Goal: Task Accomplishment & Management: Complete application form

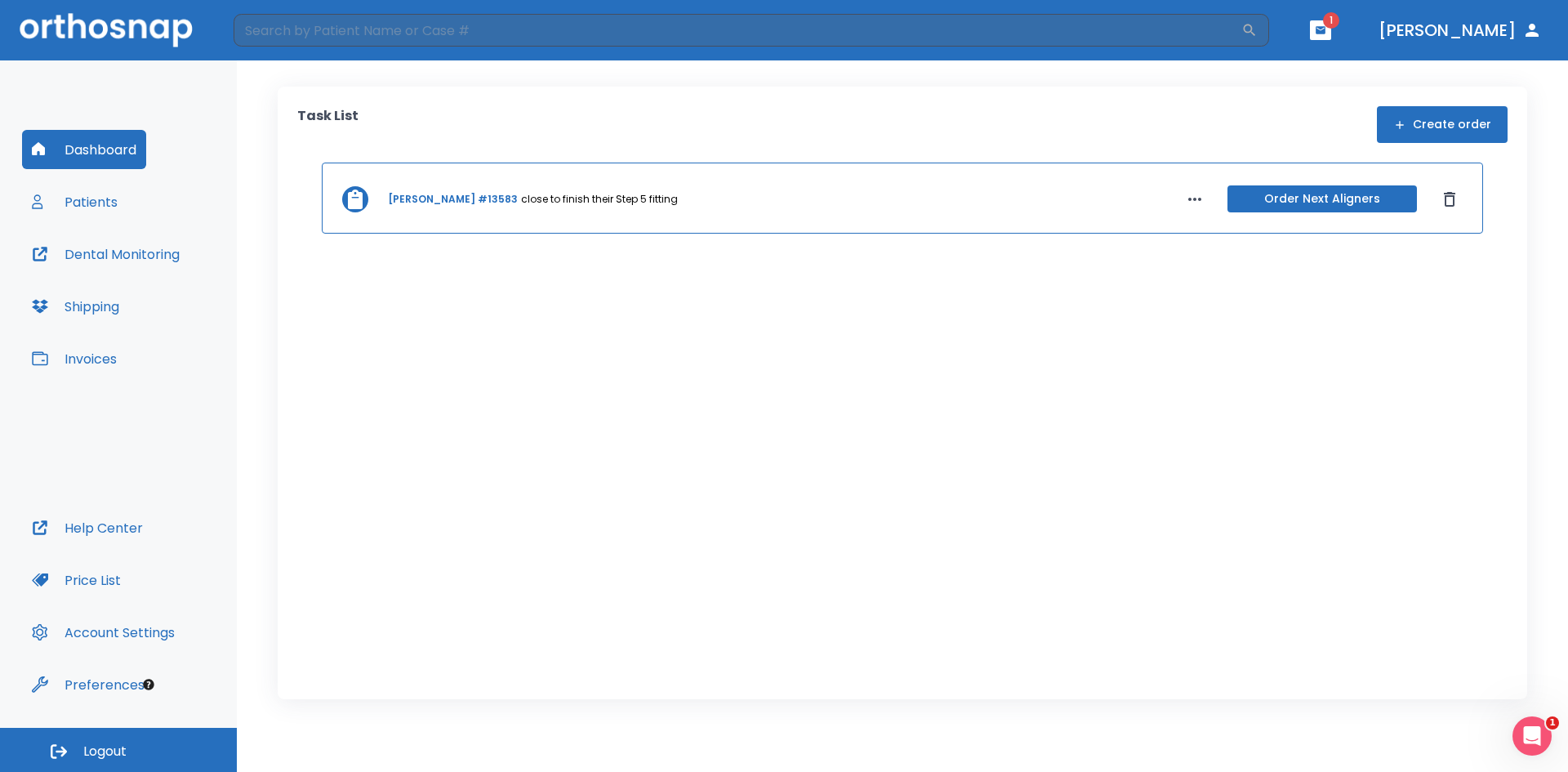
click at [1325, 32] on icon "button" at bounding box center [1320, 30] width 10 height 7
click at [1257, 56] on li "DREWE DEITRICK 1" at bounding box center [1289, 66] width 174 height 32
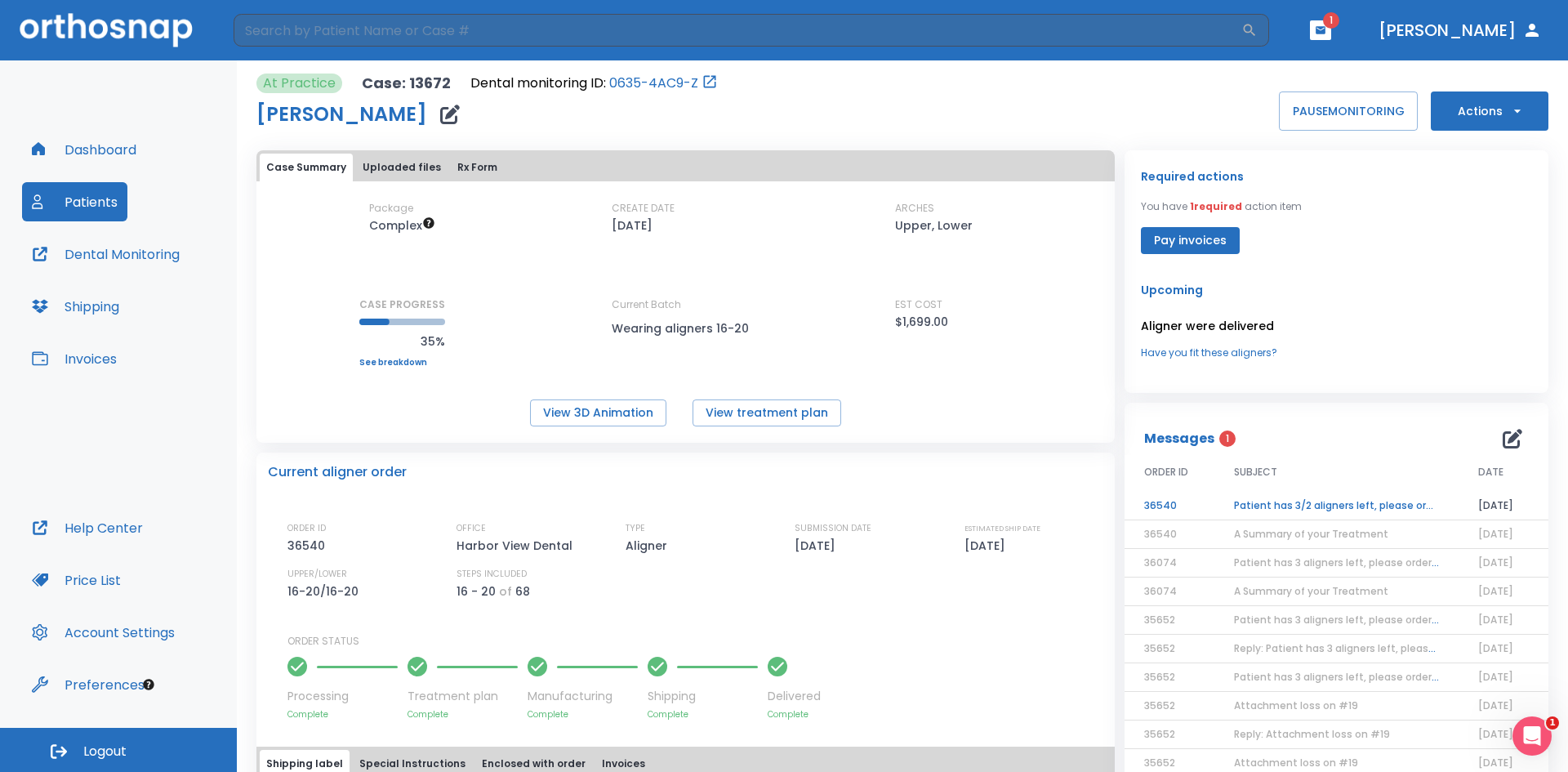
click at [1330, 505] on td "Patient has 3/2 aligners left, please order next set!" at bounding box center [1336, 505] width 244 height 29
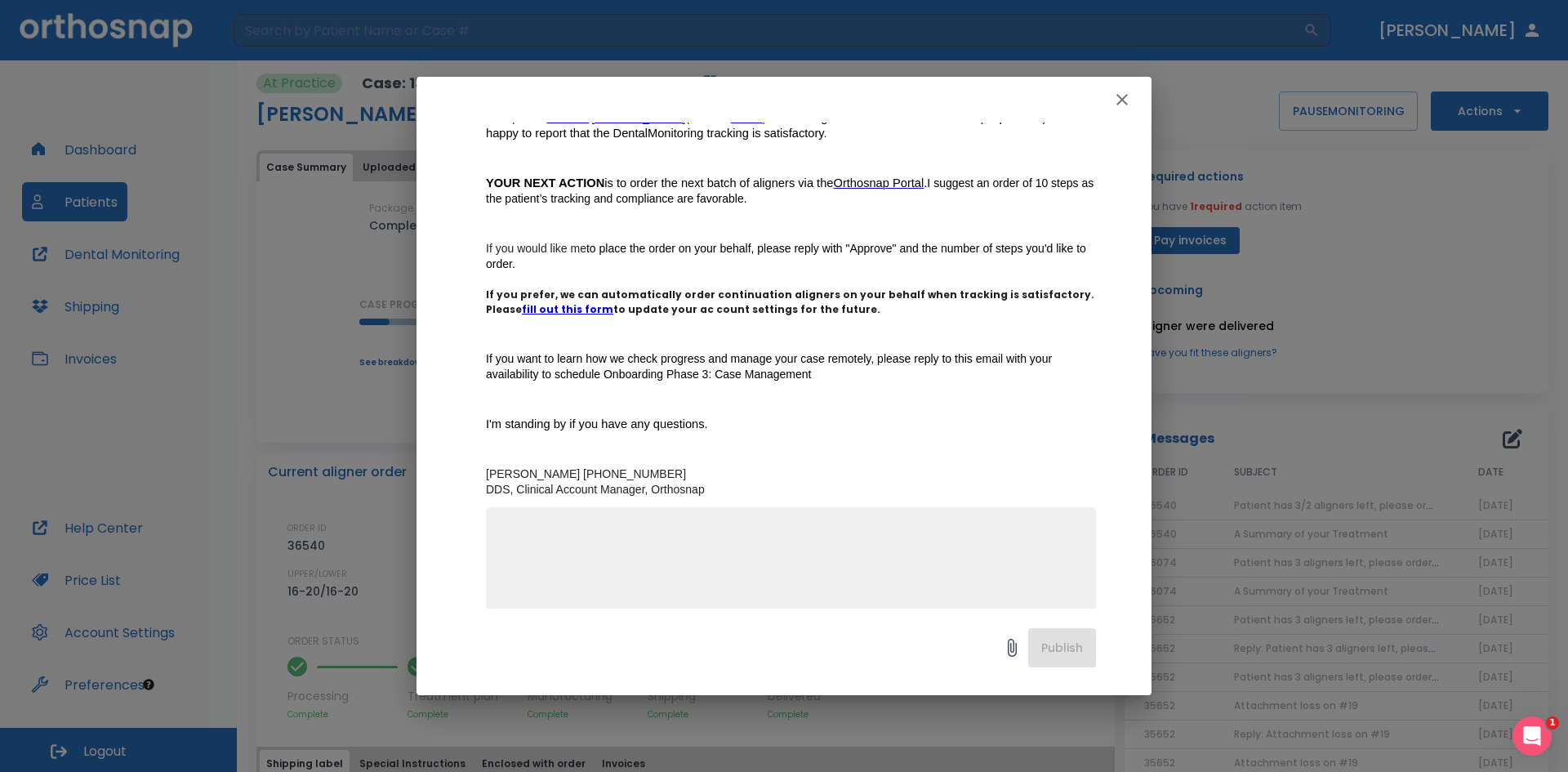
scroll to position [245, 0]
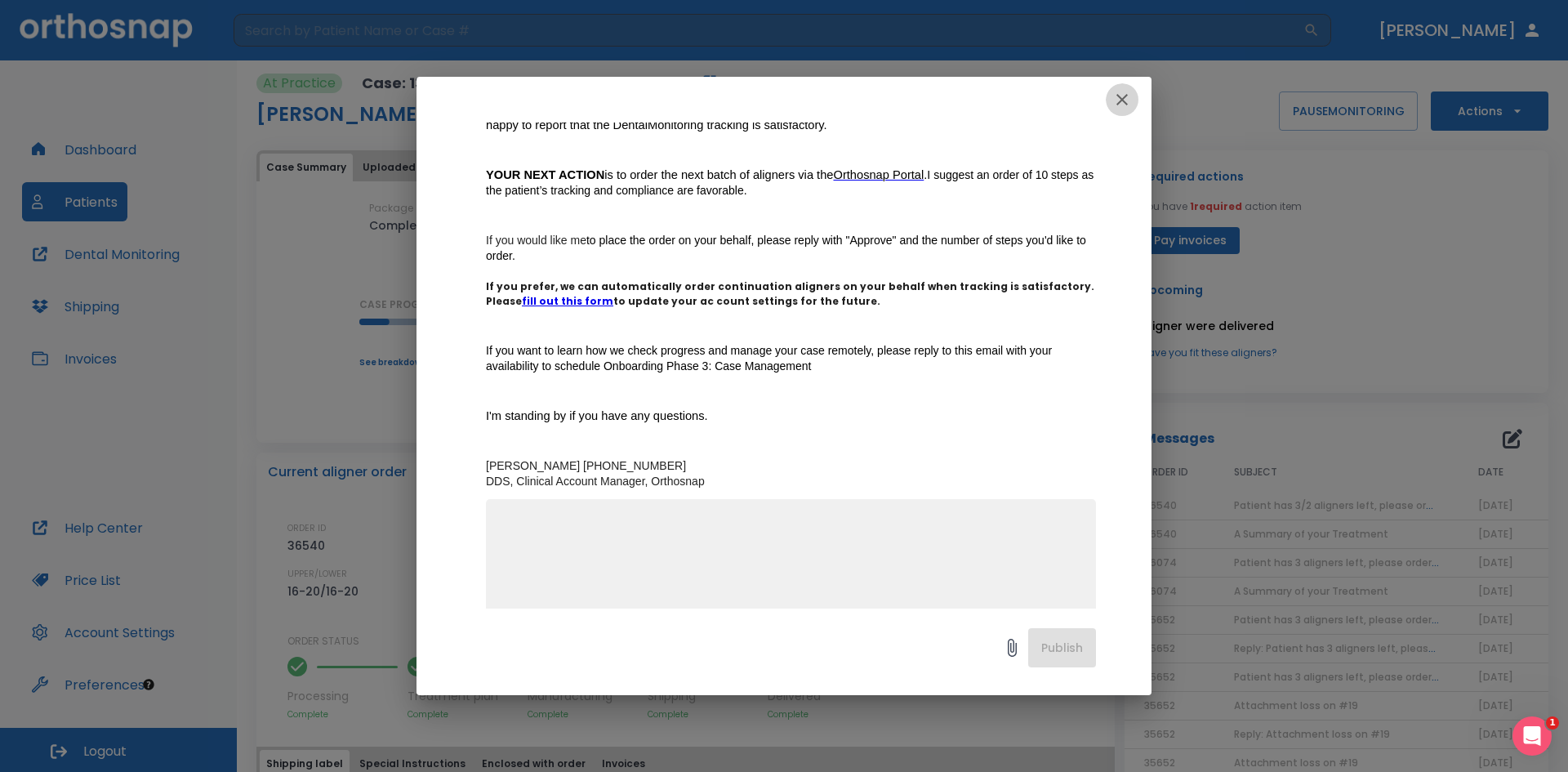
click at [1113, 111] on button "button" at bounding box center [1122, 99] width 32 height 32
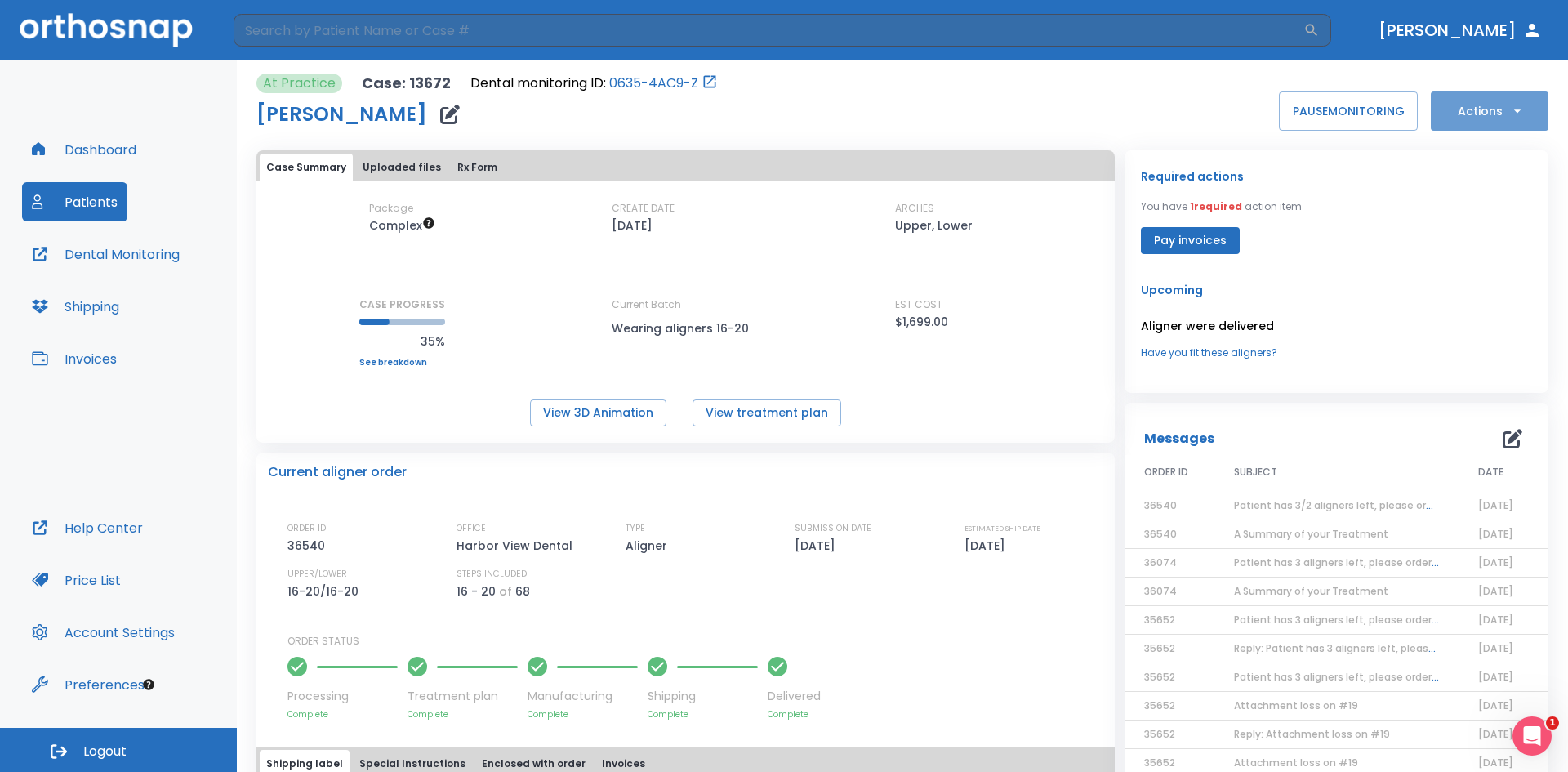
click at [1481, 113] on button "Actions" at bounding box center [1490, 111] width 118 height 40
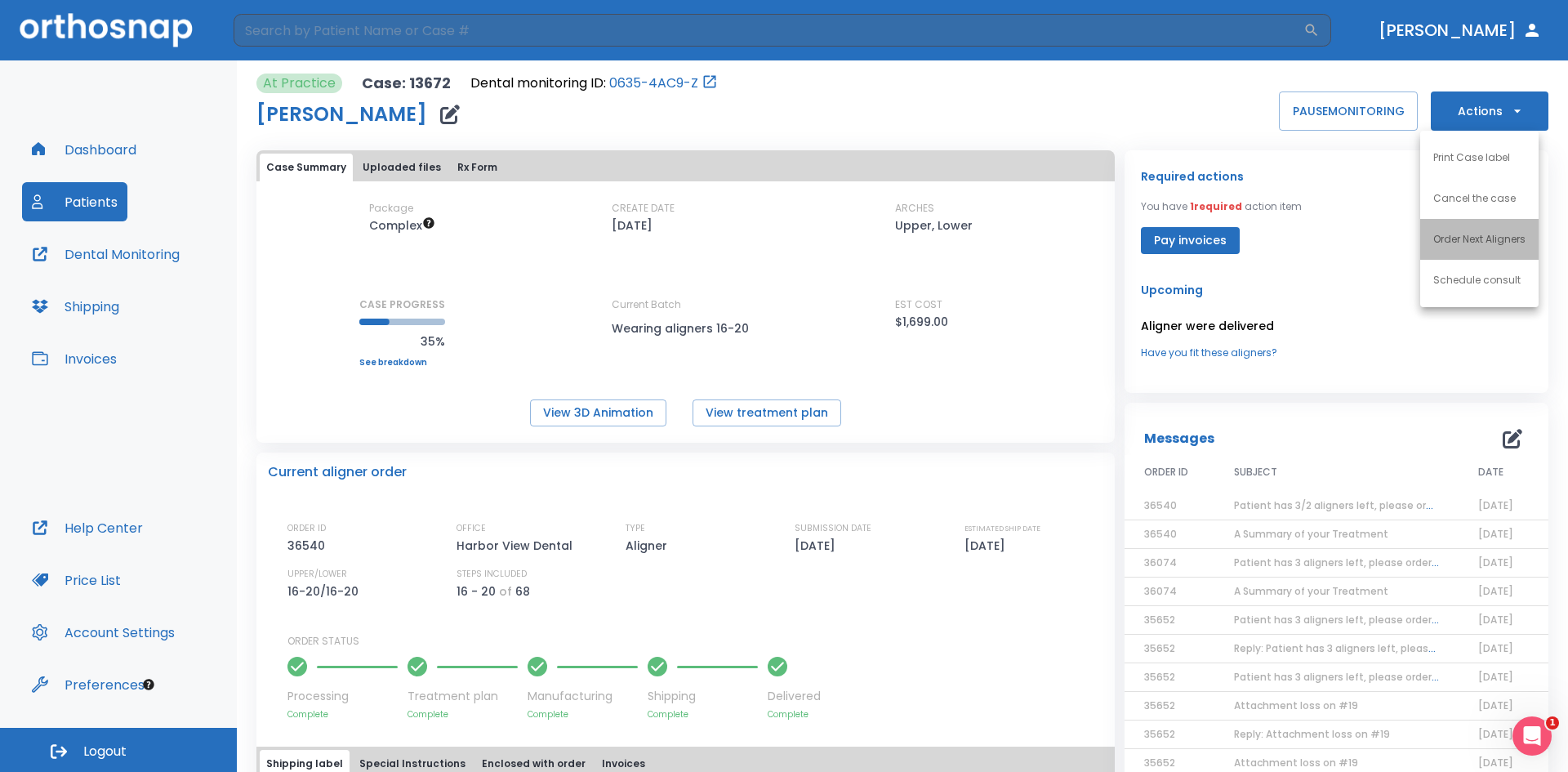
click at [1479, 233] on p "Order Next Aligners" at bounding box center [1479, 239] width 92 height 15
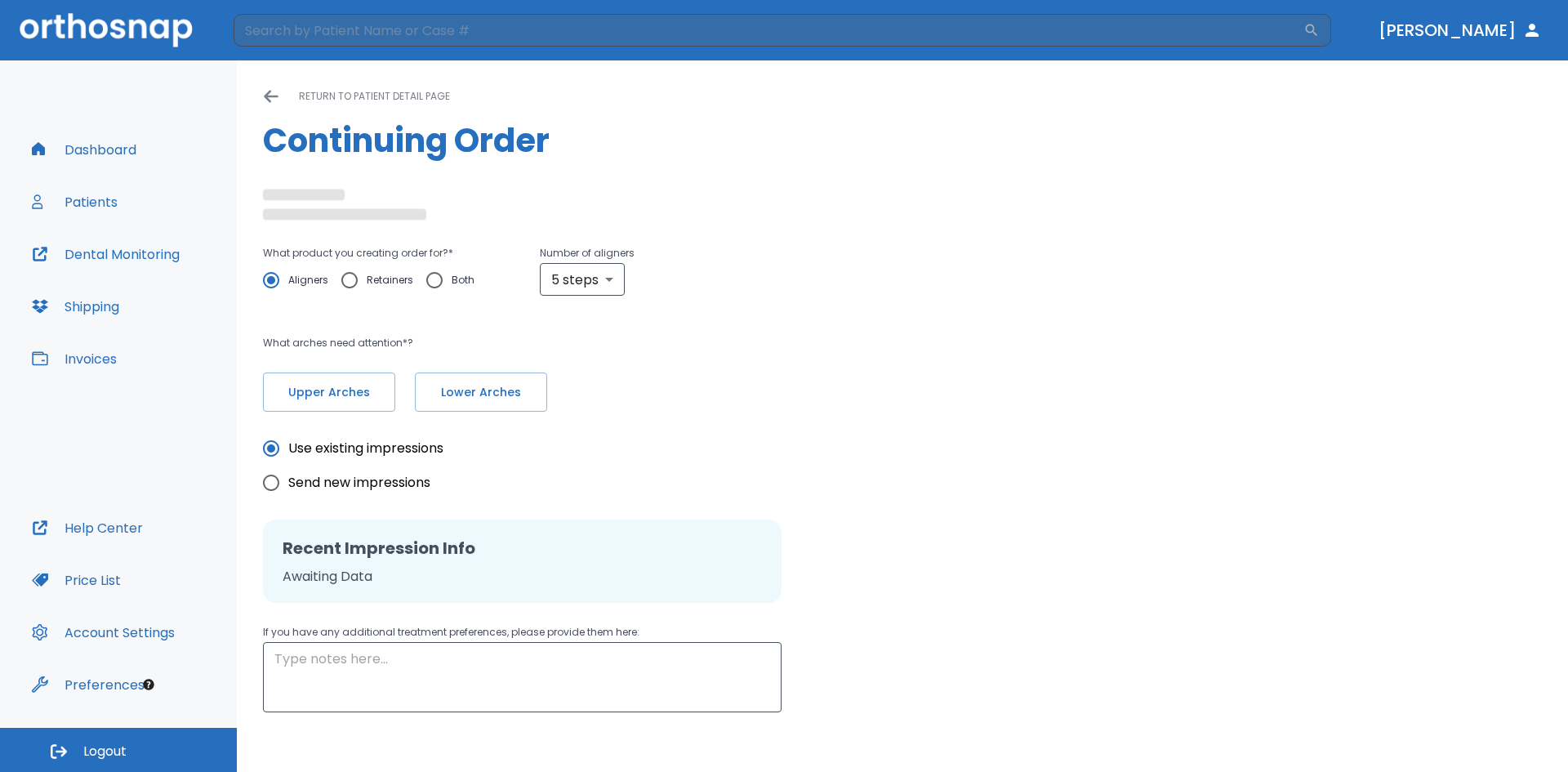
type input "10"
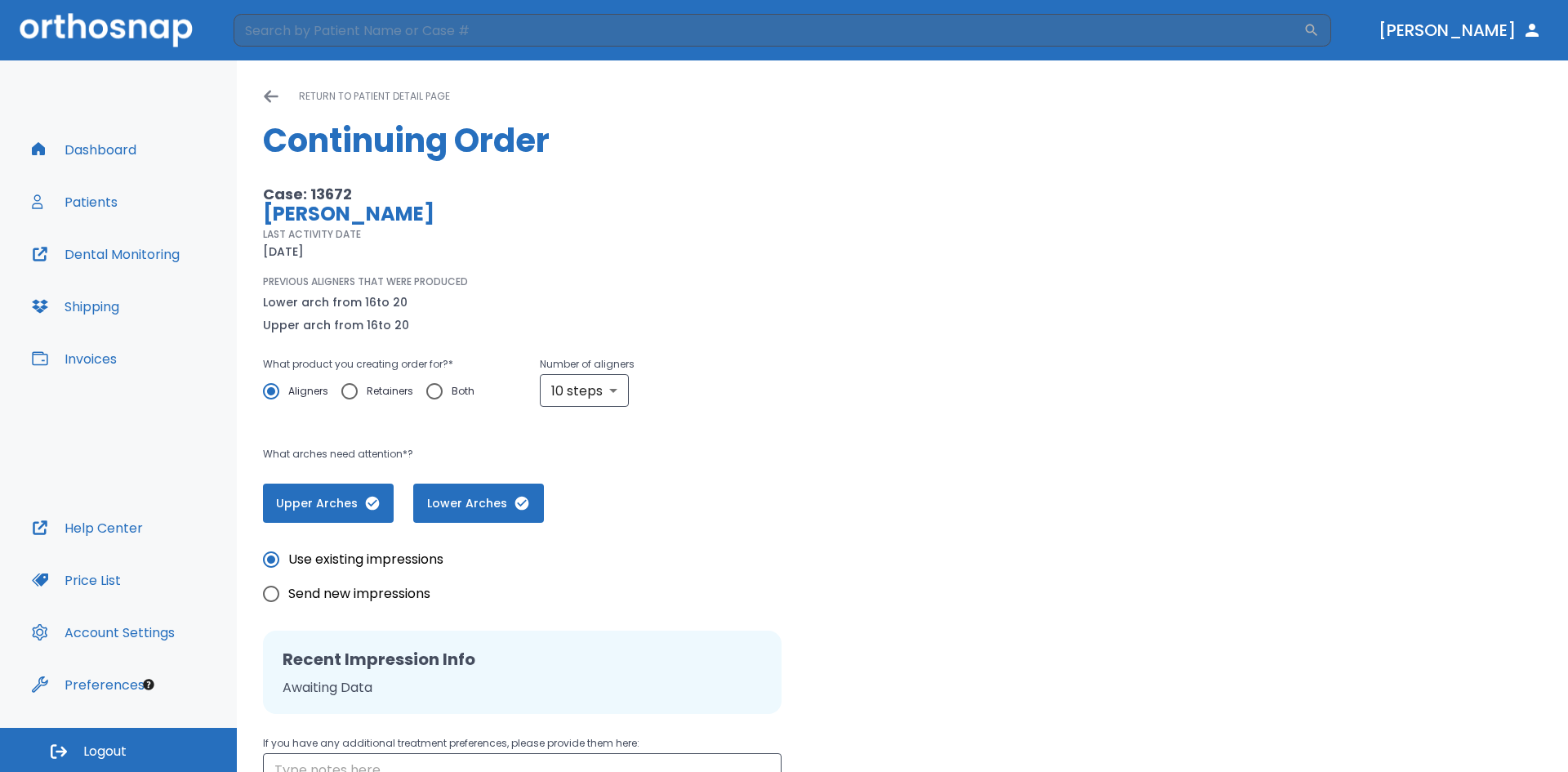
scroll to position [182, 0]
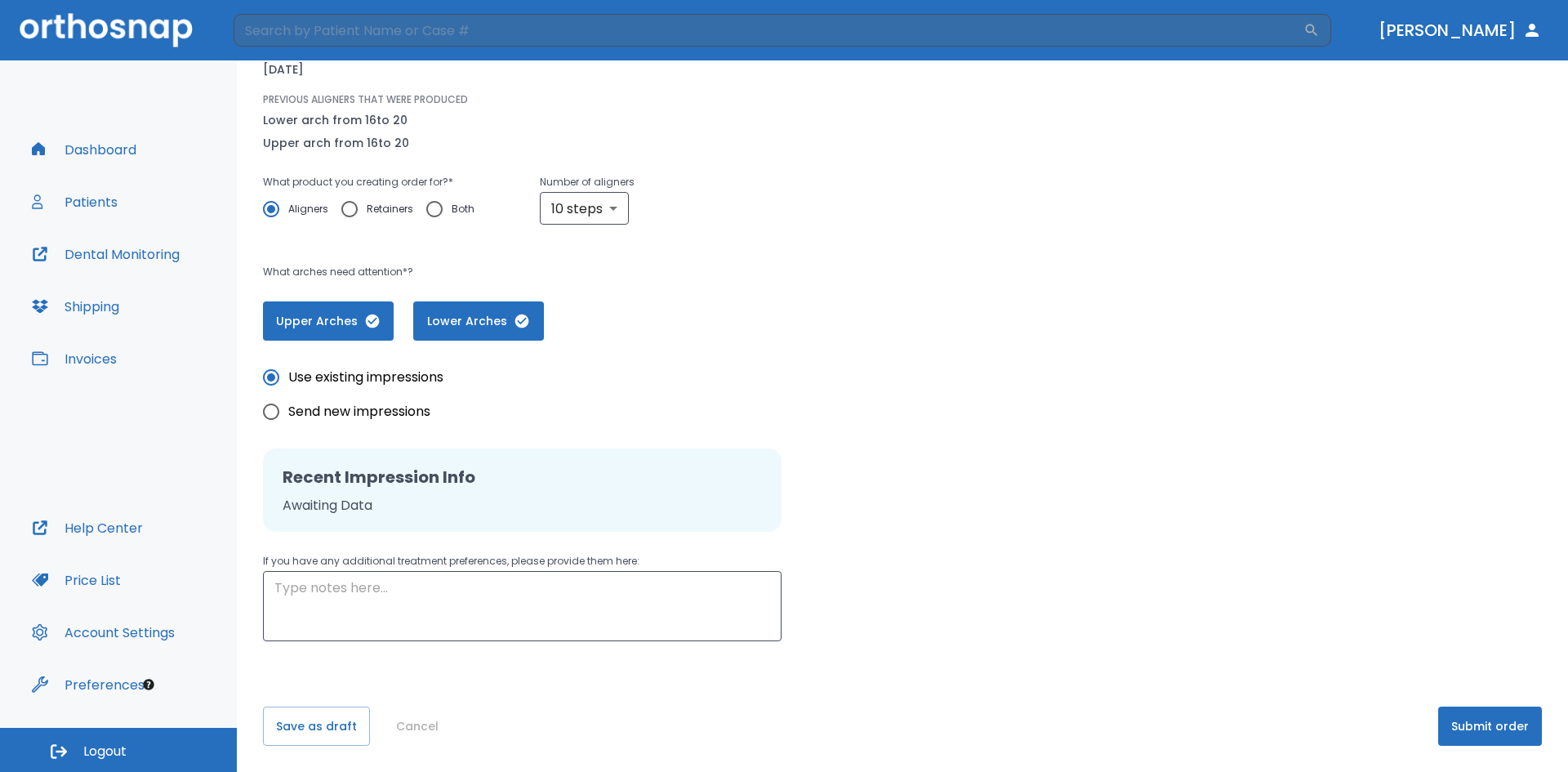
click at [1459, 729] on button "Submit order" at bounding box center [1490, 726] width 103 height 40
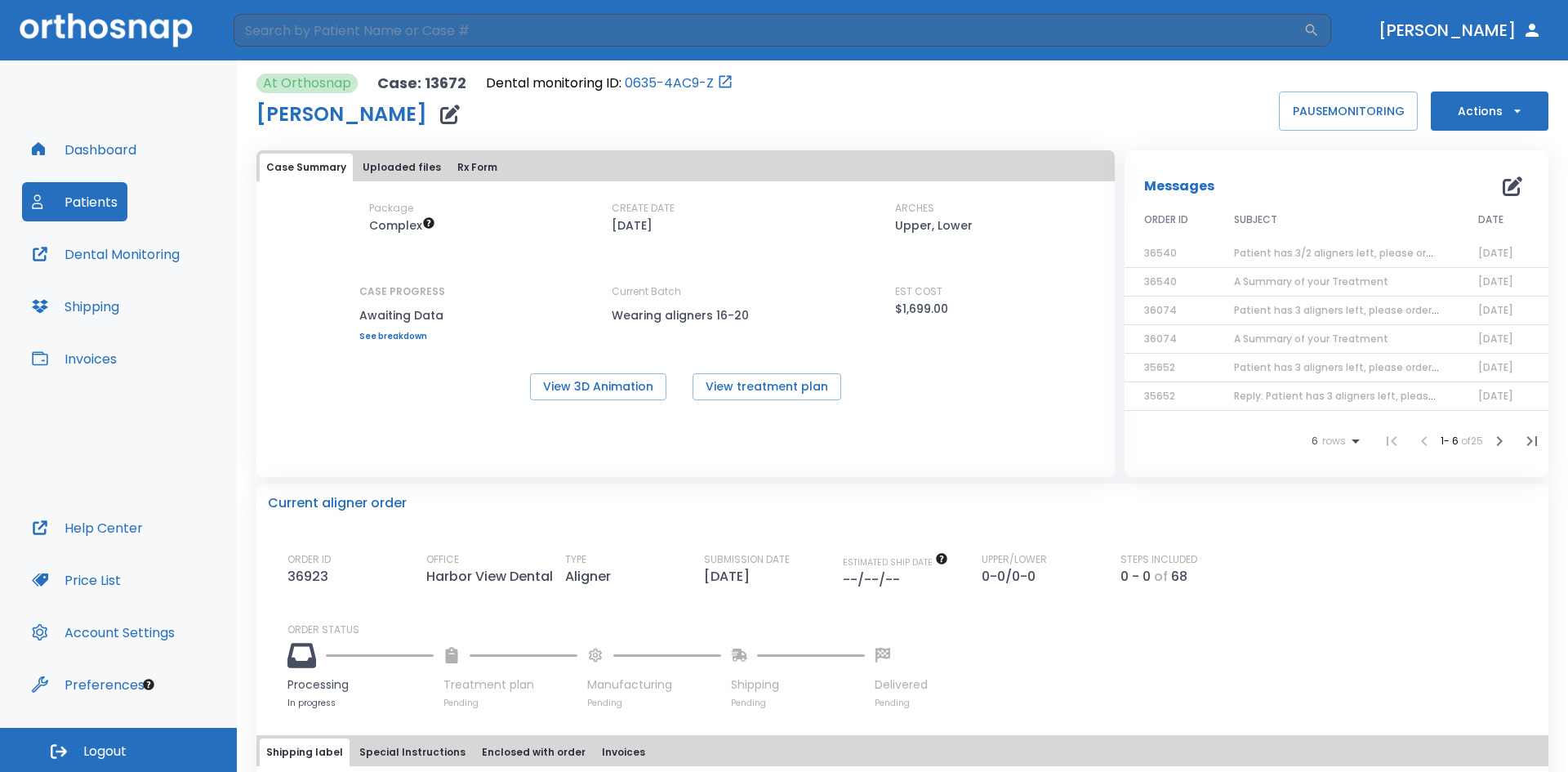
click at [72, 210] on button "Patients" at bounding box center [75, 201] width 105 height 40
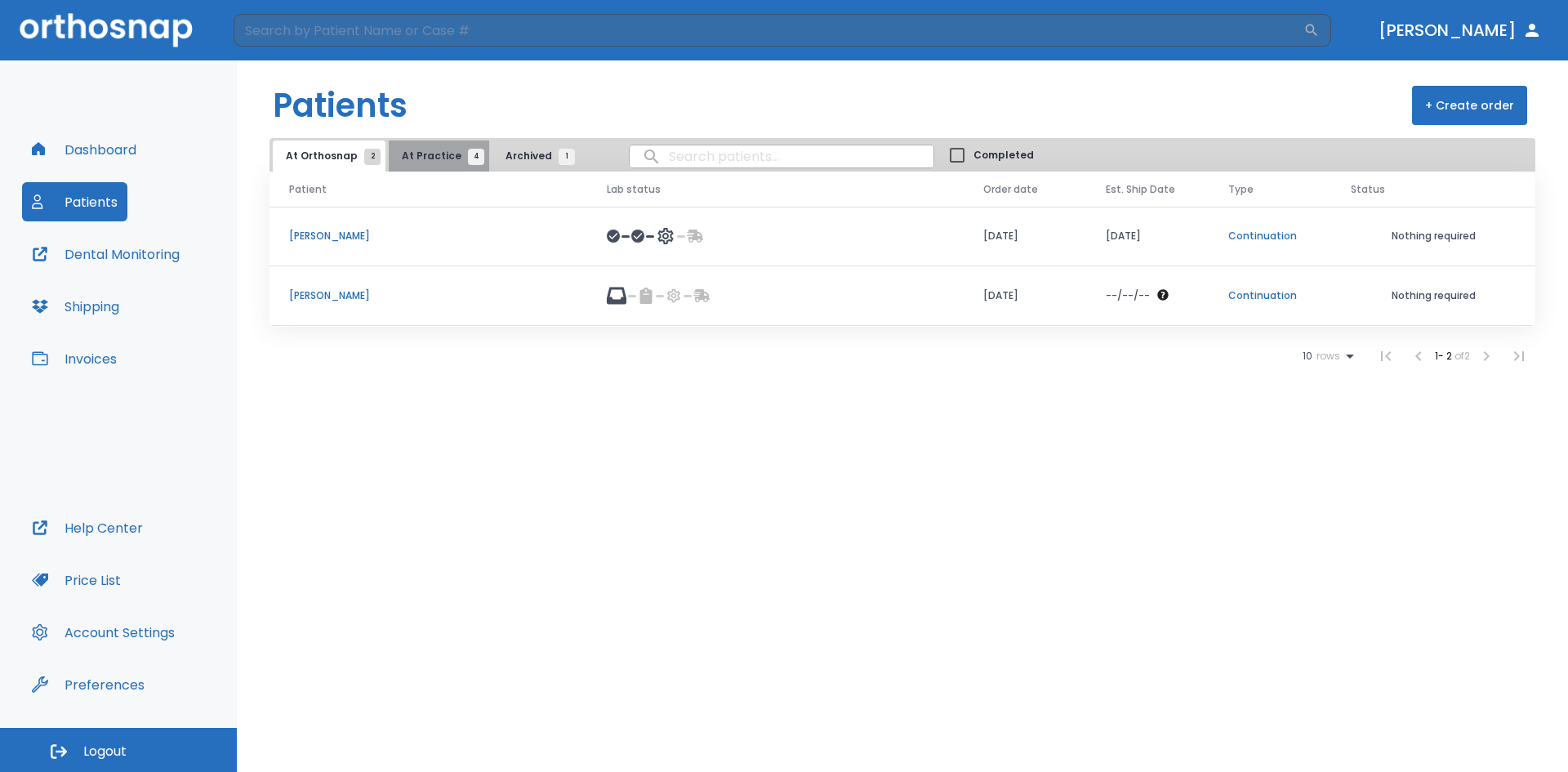
click at [468, 153] on span "4" at bounding box center [476, 157] width 17 height 17
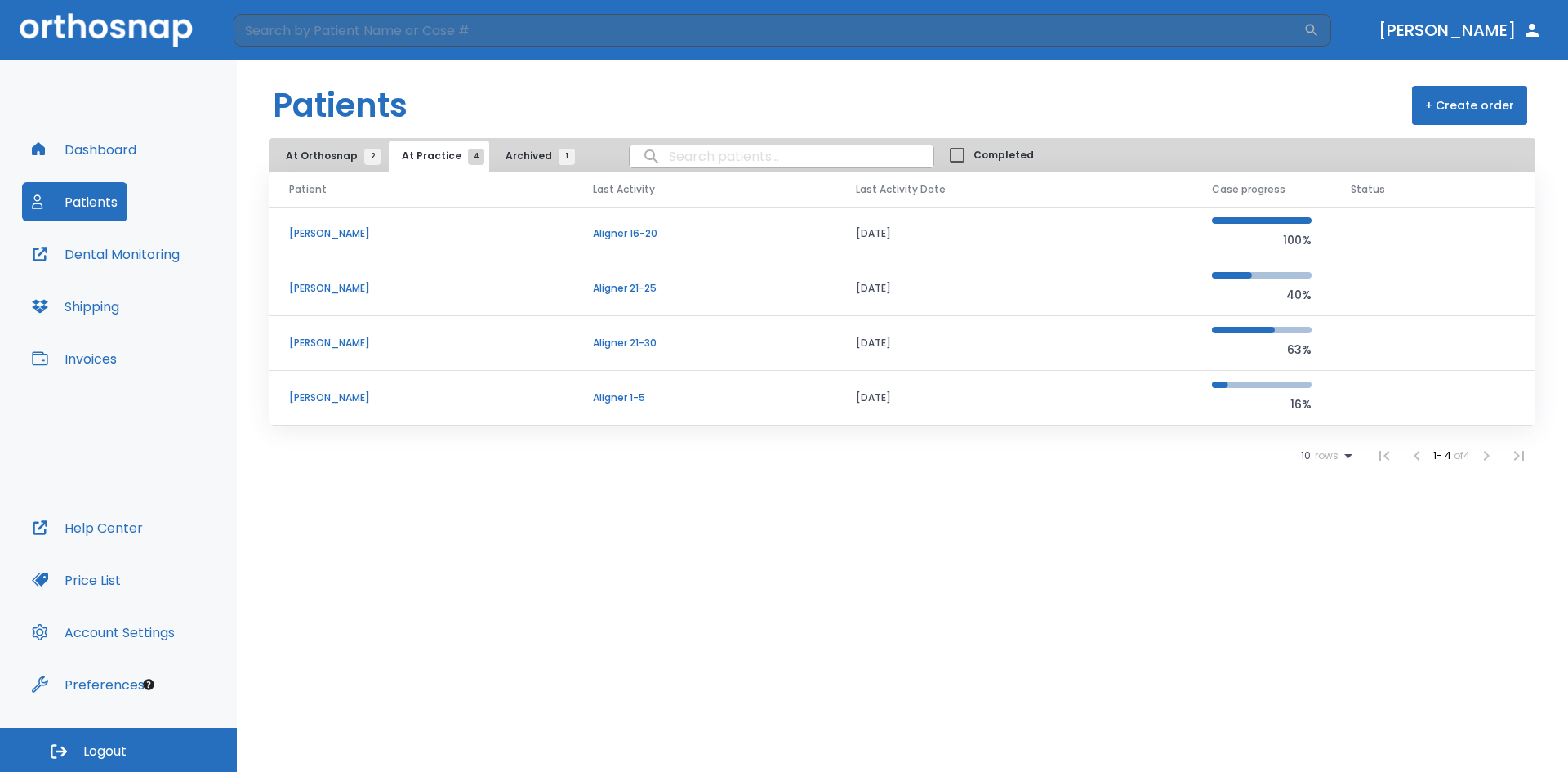
click at [331, 225] on td "[PERSON_NAME]" at bounding box center [421, 233] width 303 height 54
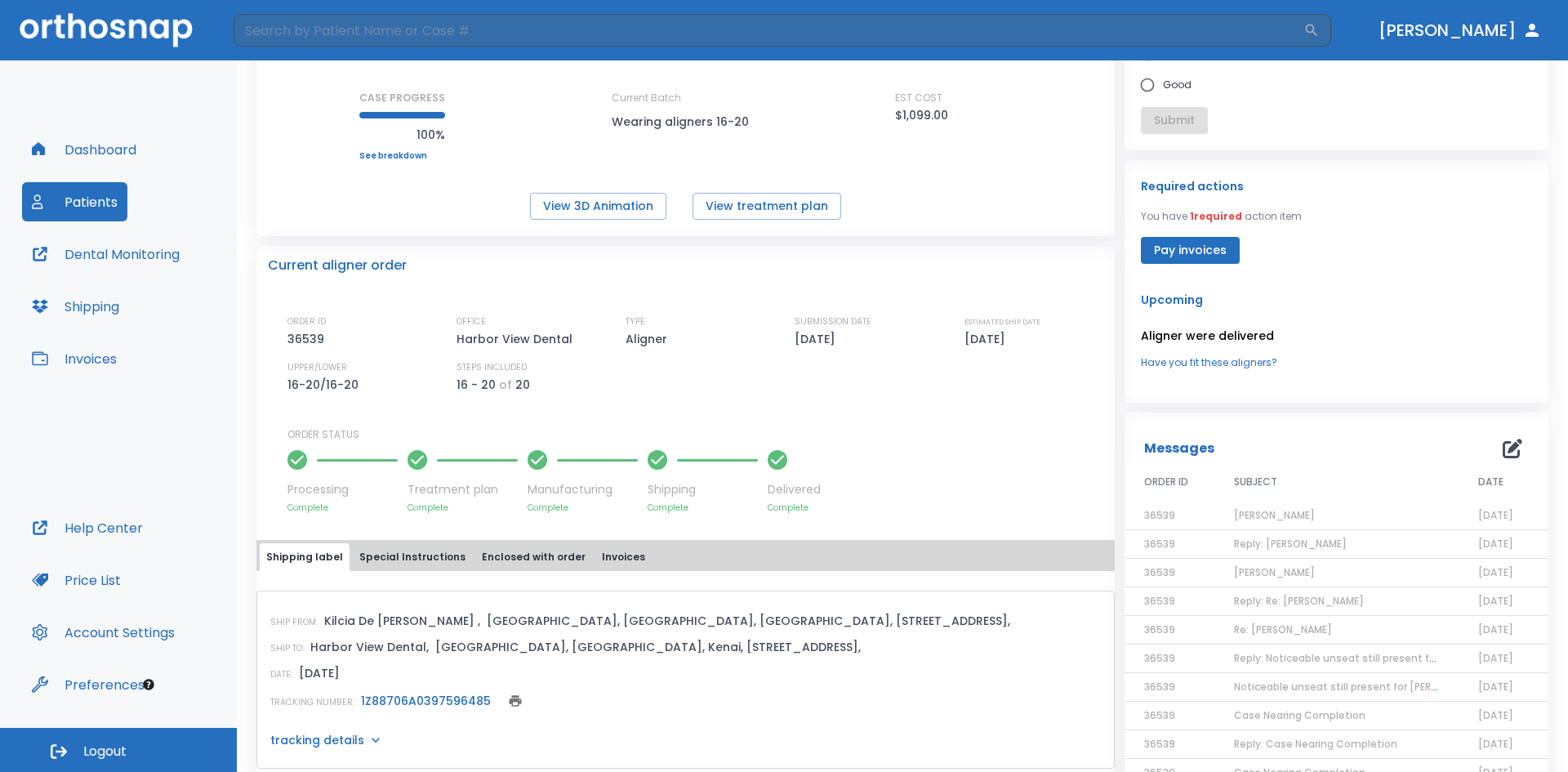
scroll to position [163, 0]
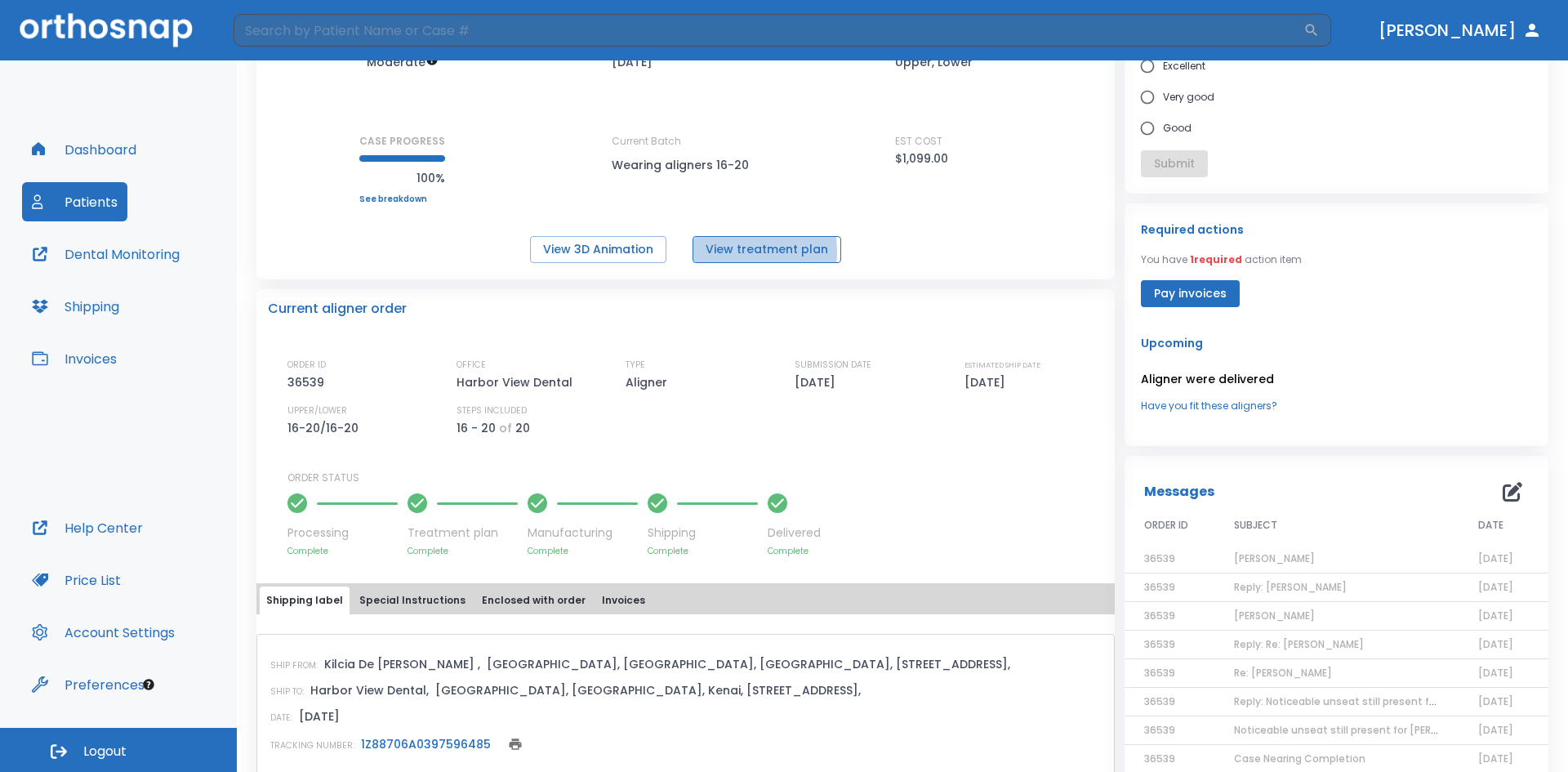
click at [718, 252] on button "View treatment plan" at bounding box center [766, 249] width 148 height 27
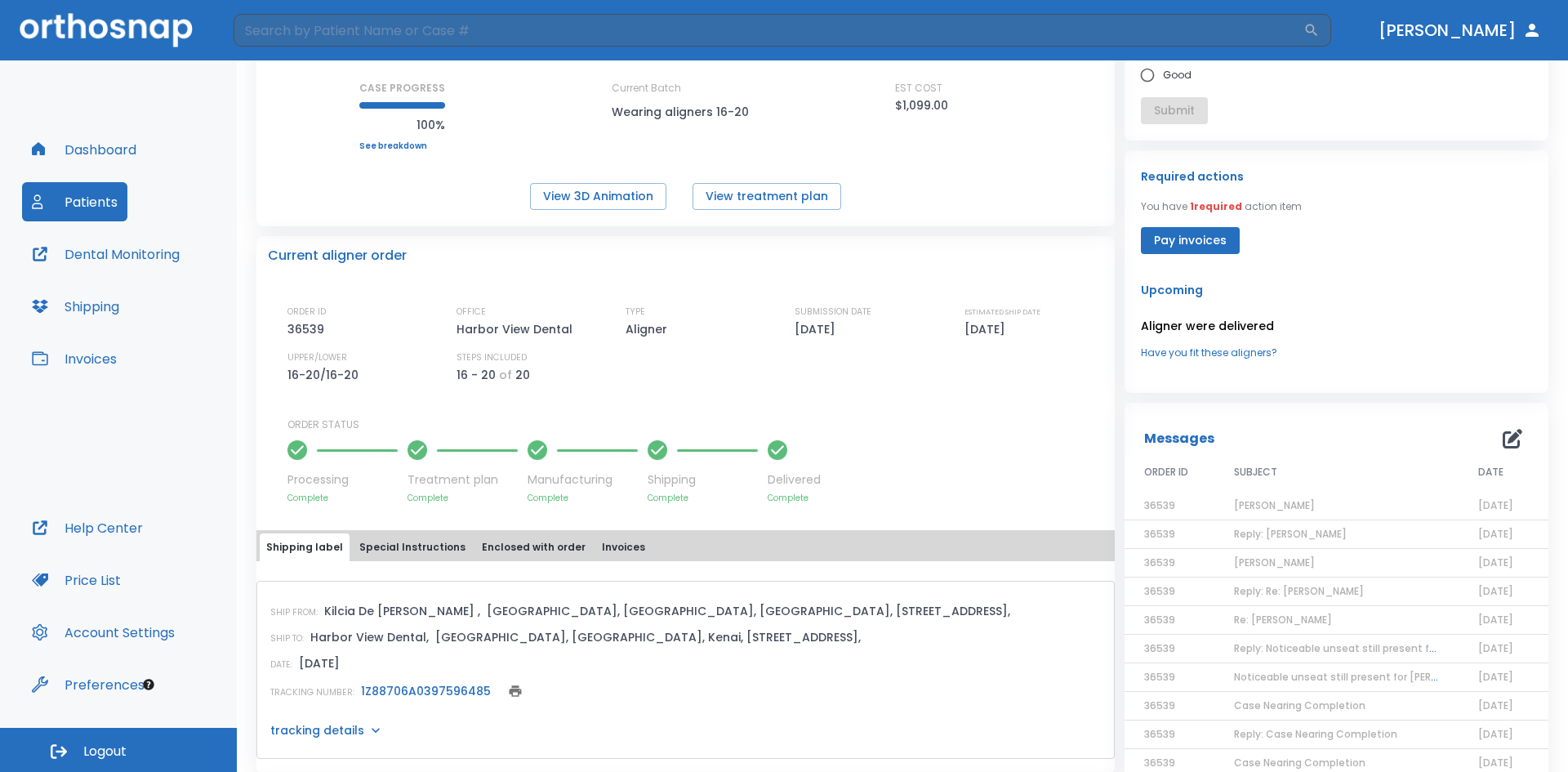
scroll to position [245, 0]
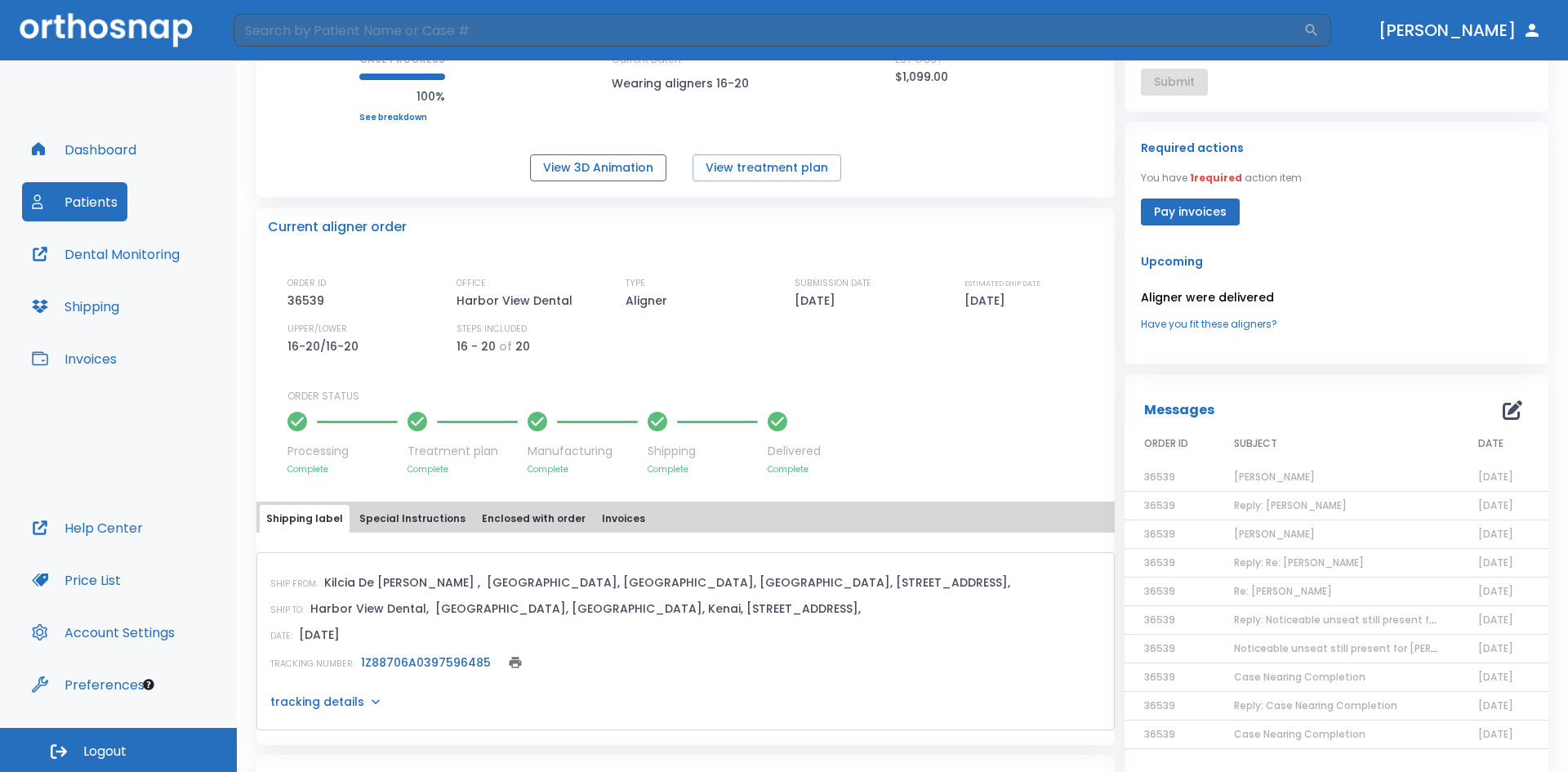
click at [564, 160] on button "View 3D Animation" at bounding box center [599, 167] width 137 height 27
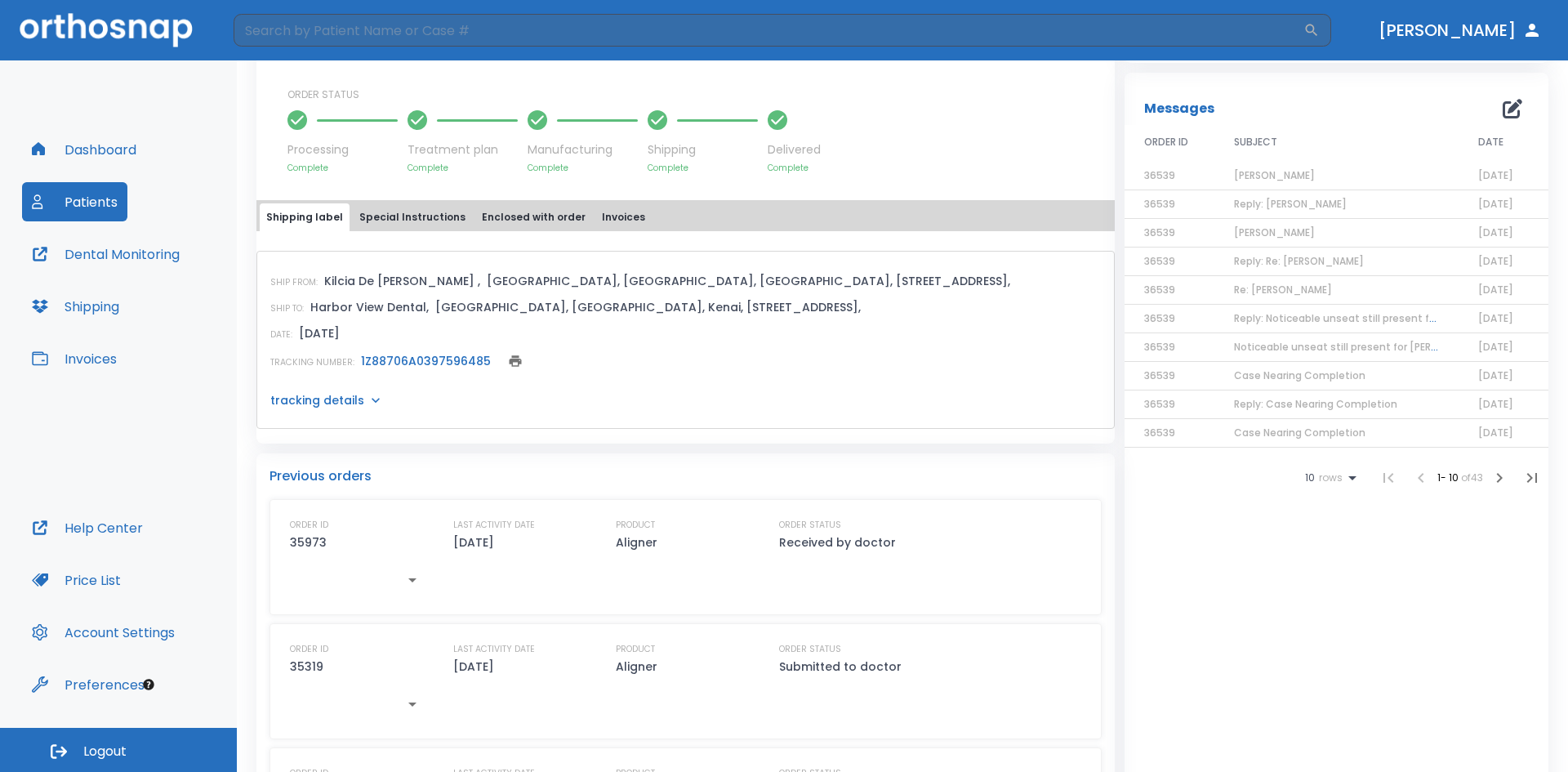
scroll to position [572, 0]
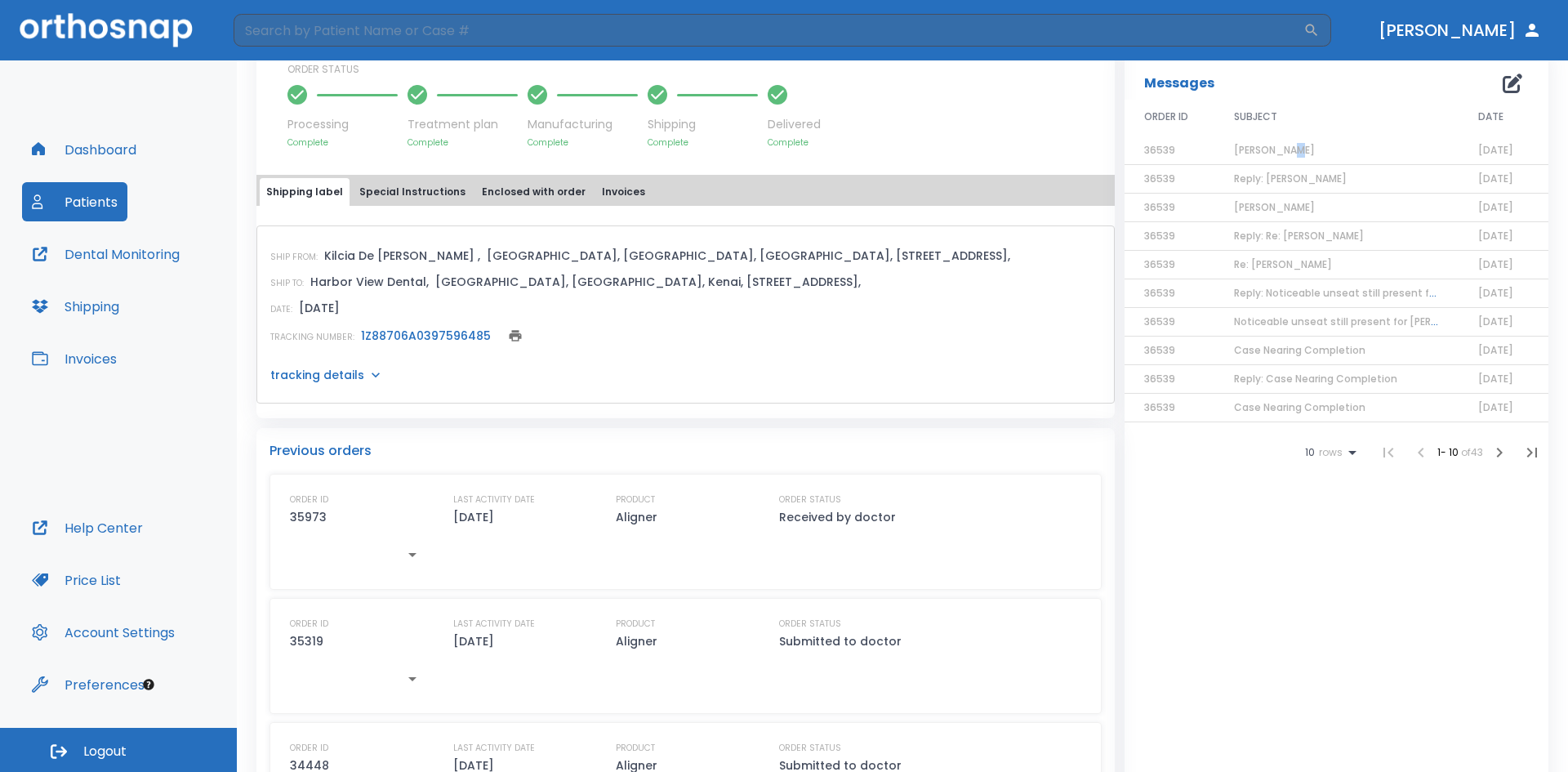
click at [1284, 151] on span "[PERSON_NAME]" at bounding box center [1275, 149] width 81 height 14
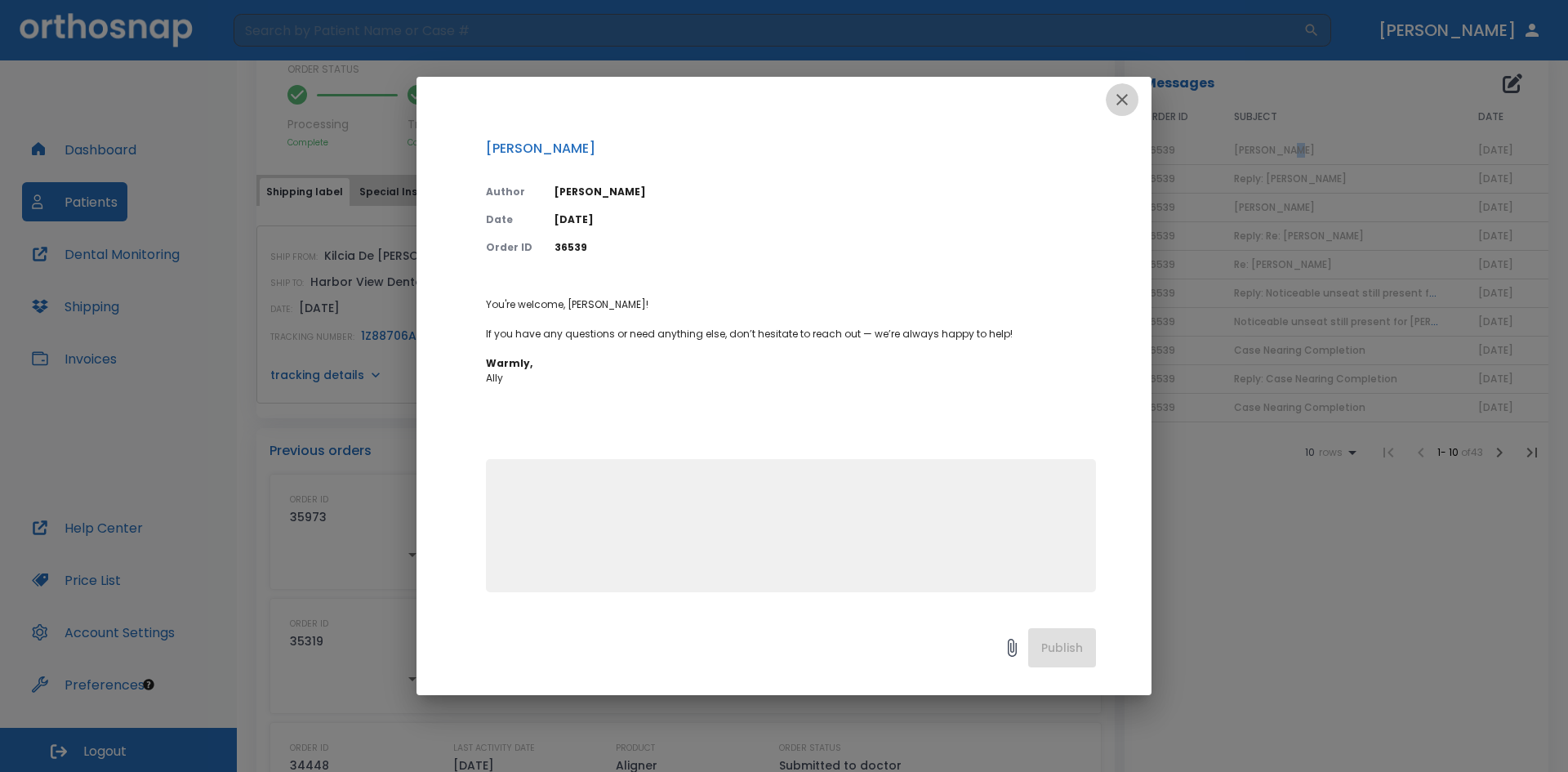
click at [1125, 107] on icon "button" at bounding box center [1122, 99] width 19 height 19
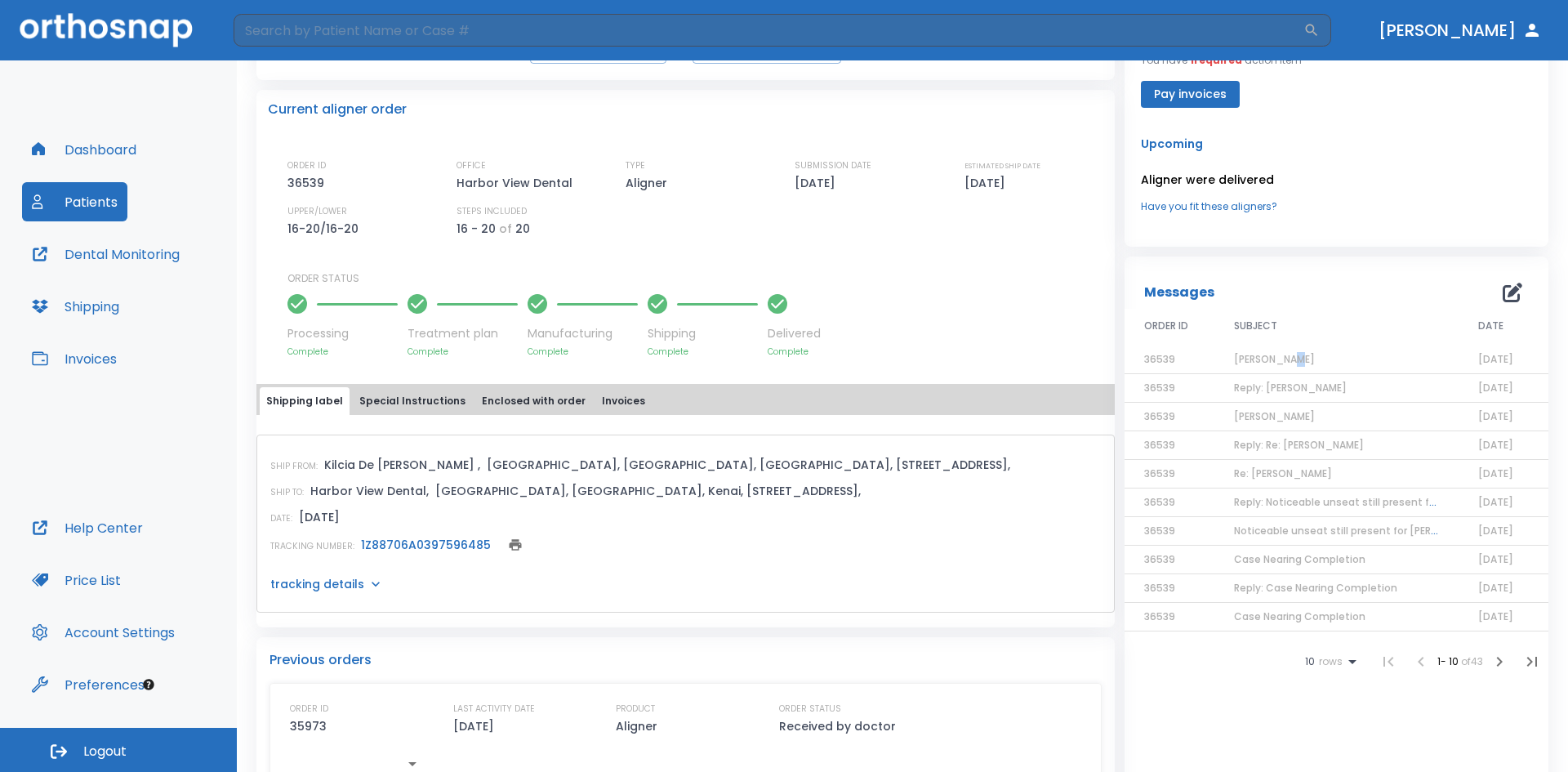
scroll to position [92, 0]
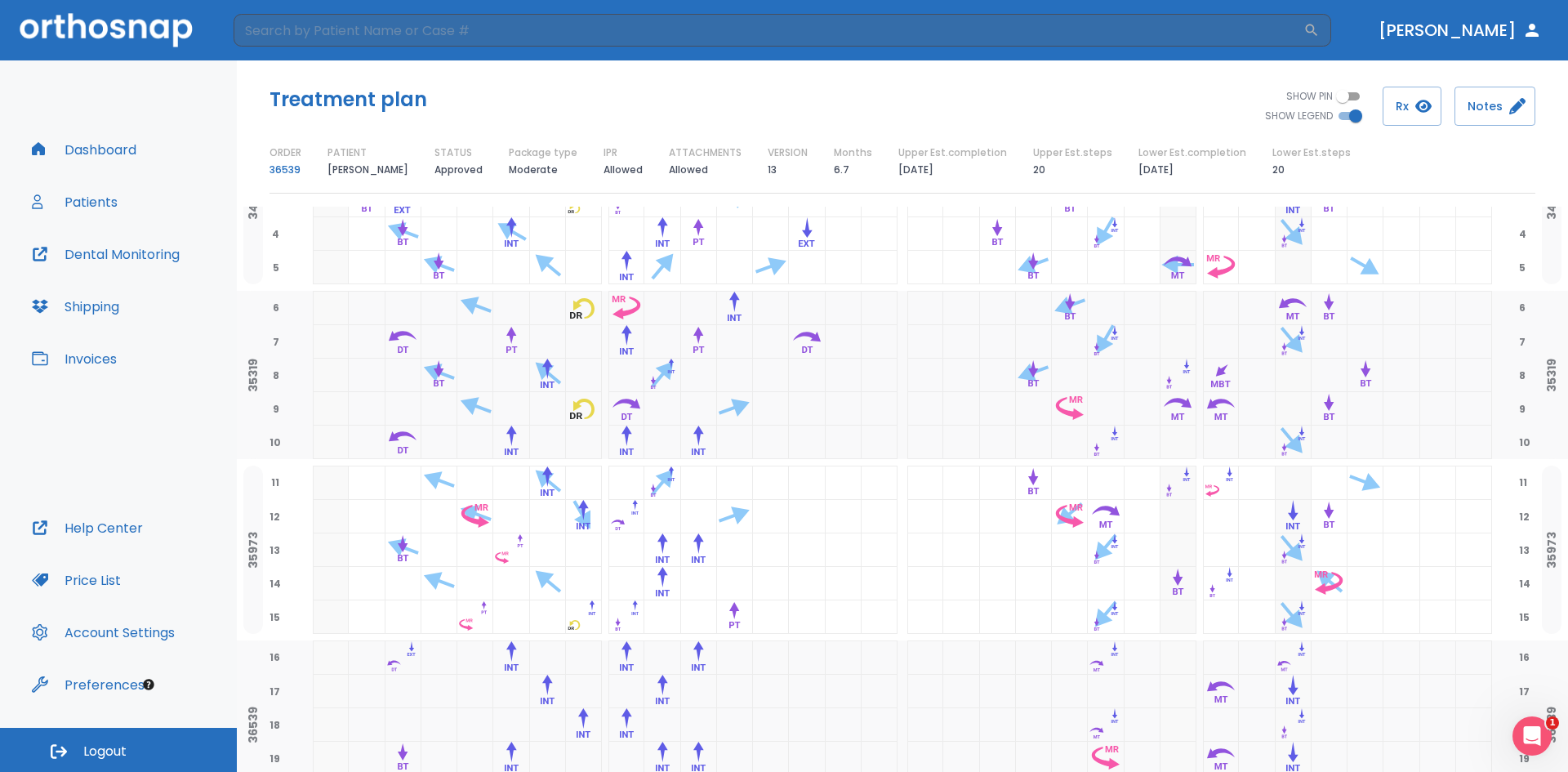
scroll to position [289, 0]
